Goal: Task Accomplishment & Management: Manage account settings

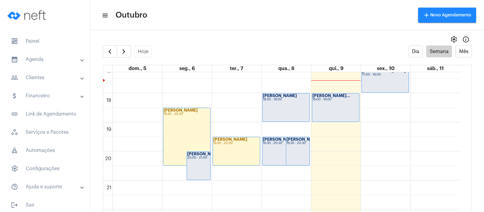
scroll to position [508, 0]
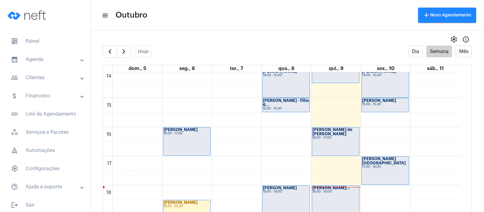
scroll to position [515, 0]
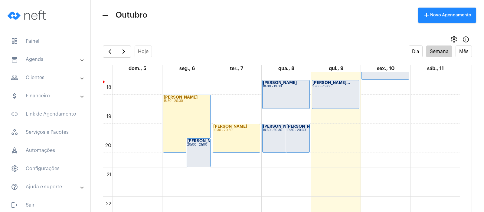
click at [333, 96] on div "[PERSON_NAME]... 18:00 - 19:00" at bounding box center [335, 94] width 47 height 28
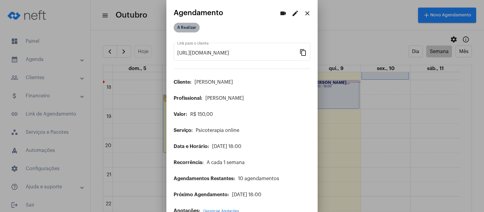
click at [195, 24] on mat-chip "A Realizar" at bounding box center [187, 28] width 26 height 10
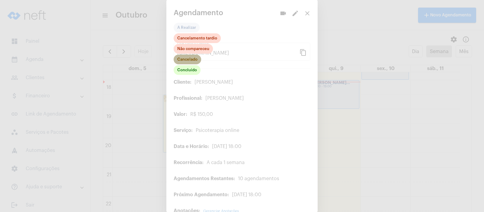
click at [185, 60] on mat-chip "Cancelado" at bounding box center [188, 59] width 28 height 10
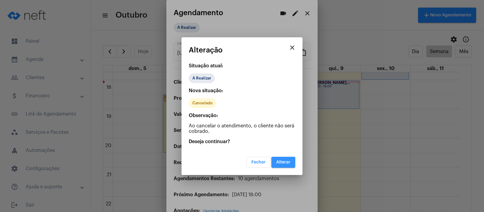
click at [275, 157] on button "Alterar" at bounding box center [284, 161] width 24 height 11
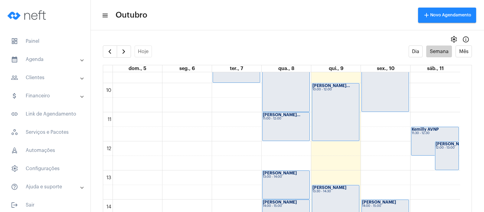
scroll to position [288, 0]
